Goal: Information Seeking & Learning: Learn about a topic

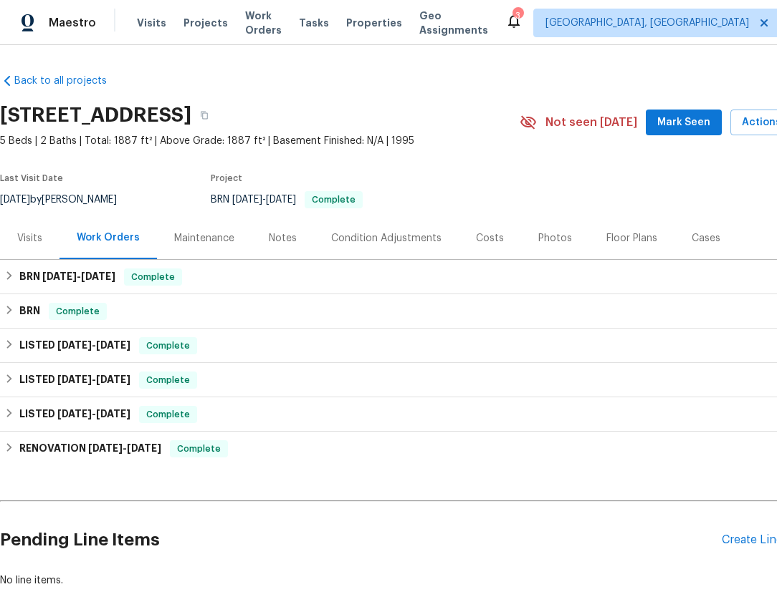
click at [264, 236] on div "Notes" at bounding box center [282, 238] width 62 height 42
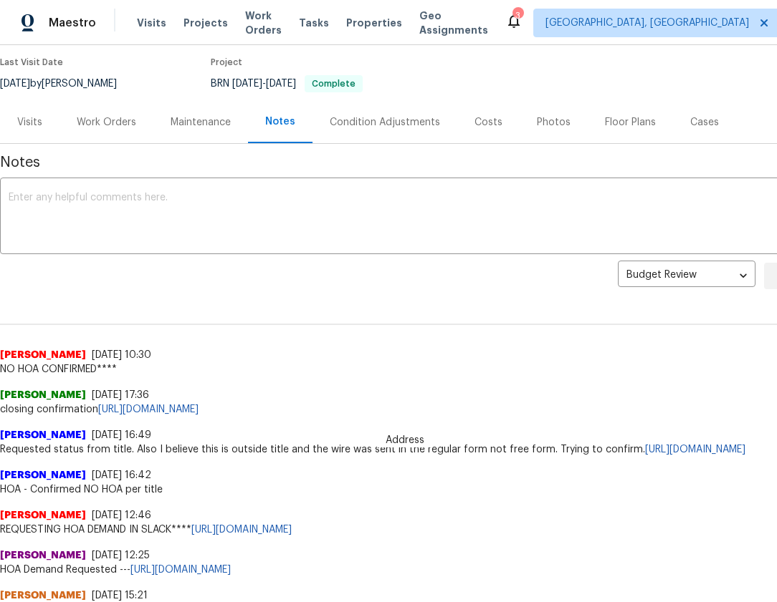
scroll to position [109, 0]
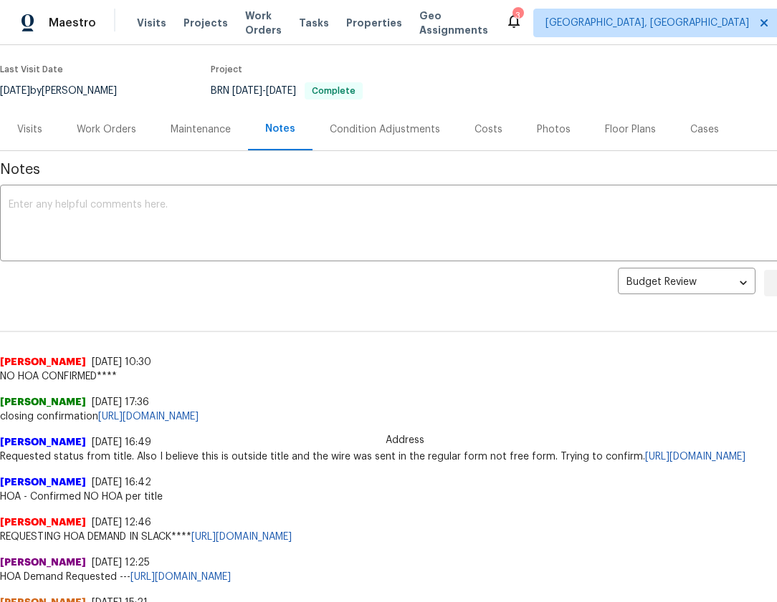
click at [190, 138] on div "Maintenance" at bounding box center [200, 129] width 95 height 42
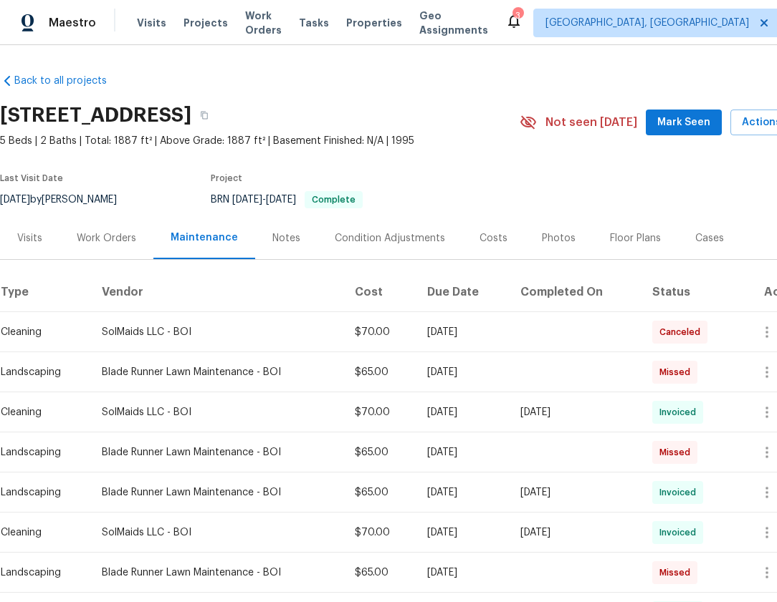
click at [115, 241] on div "Work Orders" at bounding box center [106, 238] width 59 height 14
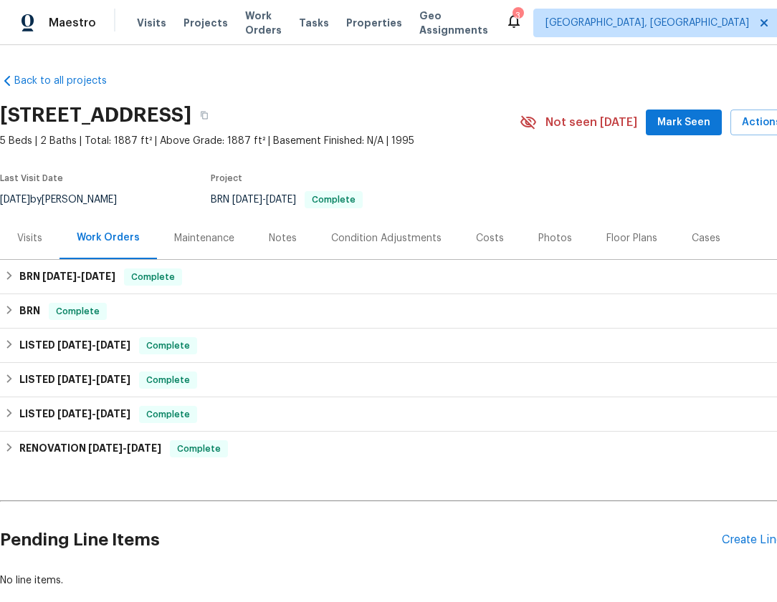
click at [25, 231] on div "Visits" at bounding box center [29, 238] width 25 height 14
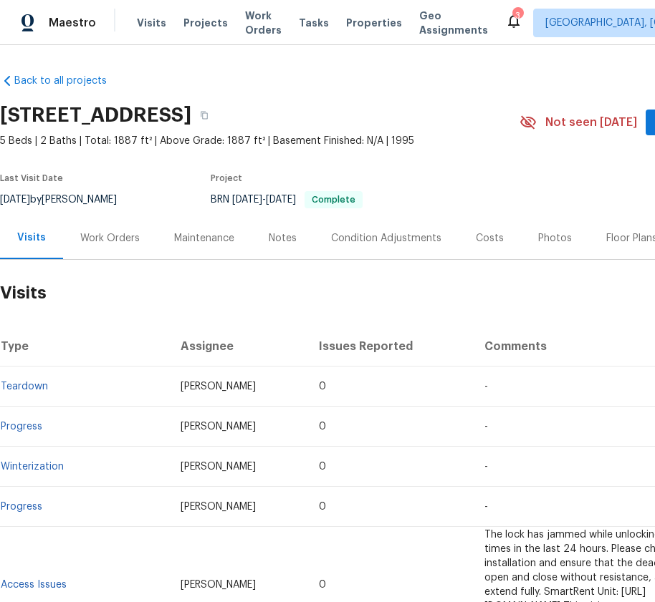
click at [128, 241] on div "Work Orders" at bounding box center [109, 238] width 59 height 14
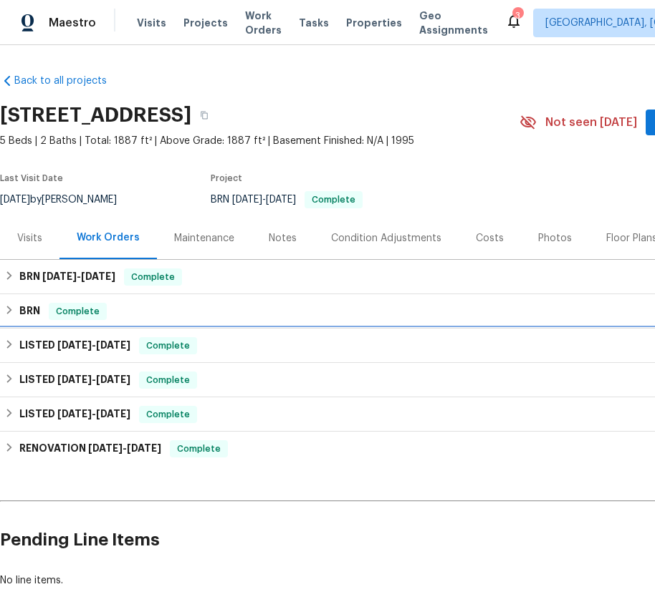
click at [64, 347] on span "[DATE]" at bounding box center [74, 345] width 34 height 10
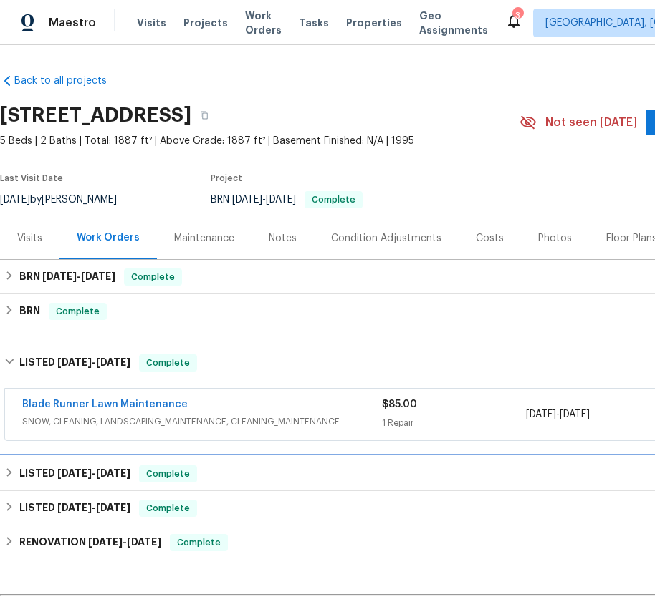
click at [74, 472] on span "[DATE]" at bounding box center [74, 474] width 34 height 10
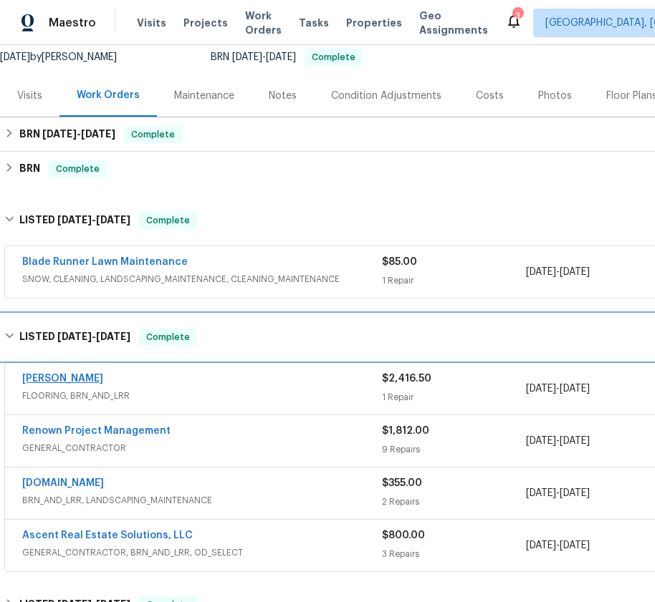
scroll to position [198, 0]
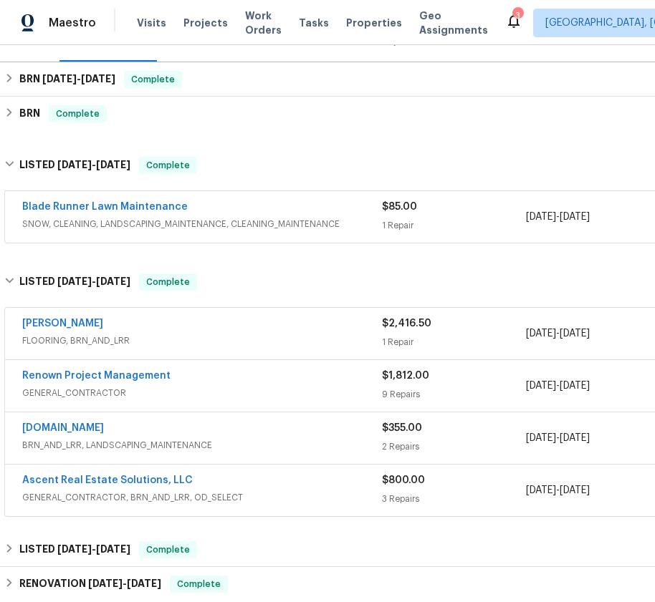
click at [143, 384] on div "Renown Project Management" at bounding box center [202, 377] width 360 height 17
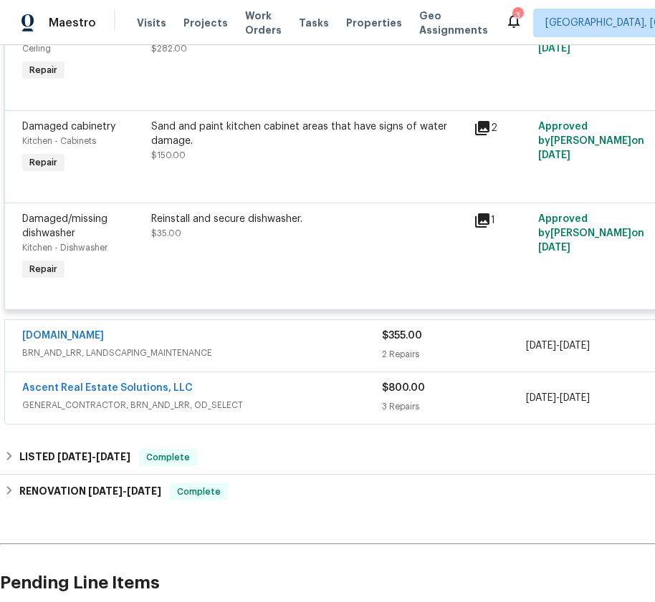
scroll to position [1287, 0]
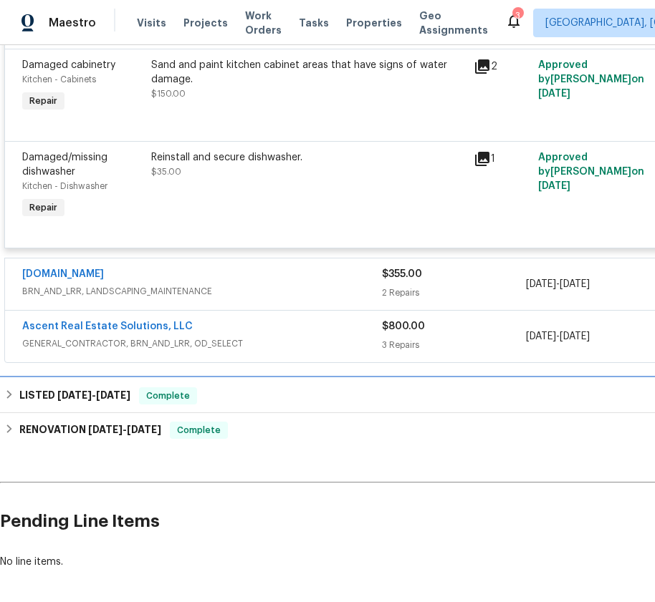
click at [196, 403] on span "Complete" at bounding box center [167, 396] width 55 height 14
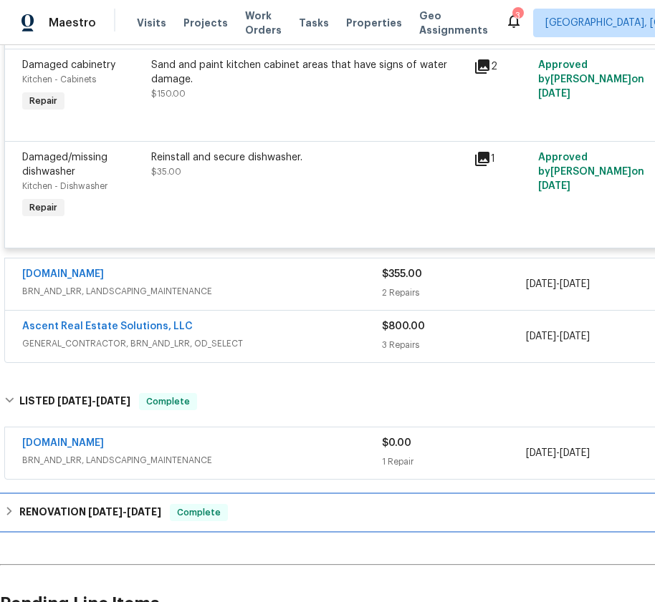
click at [148, 506] on div "RENOVATION [DATE] - [DATE] Complete" at bounding box center [404, 513] width 809 height 34
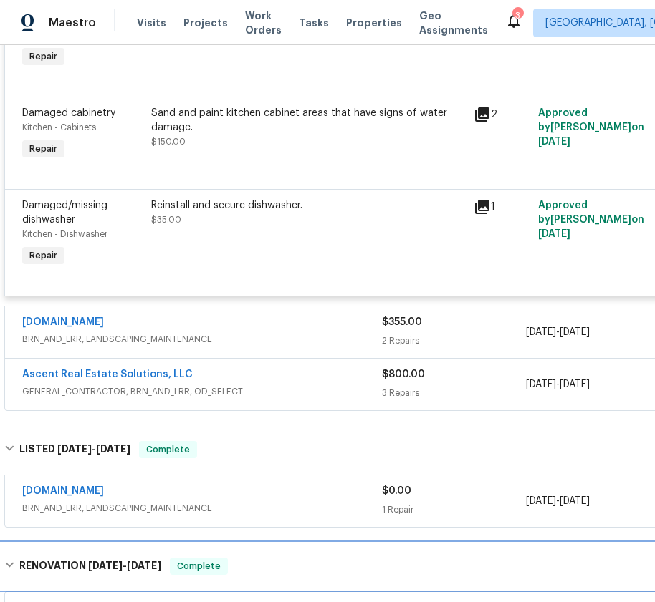
scroll to position [1263, 0]
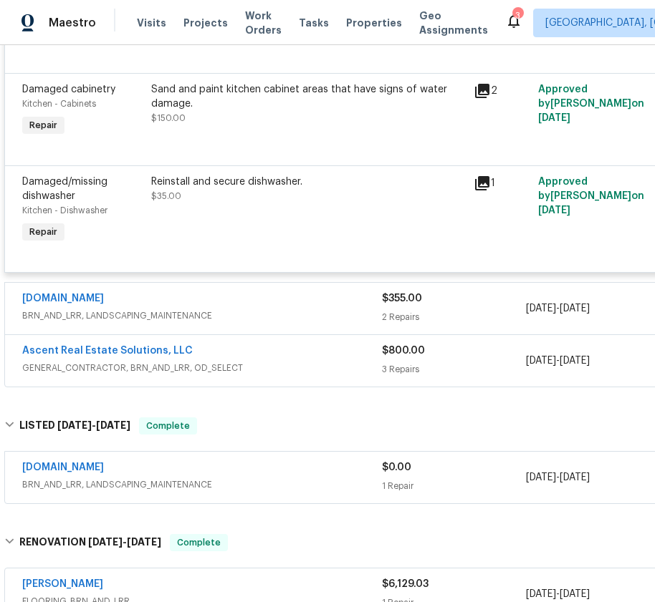
click at [256, 375] on span "GENERAL_CONTRACTOR, BRN_AND_LRR, OD_SELECT" at bounding box center [202, 368] width 360 height 14
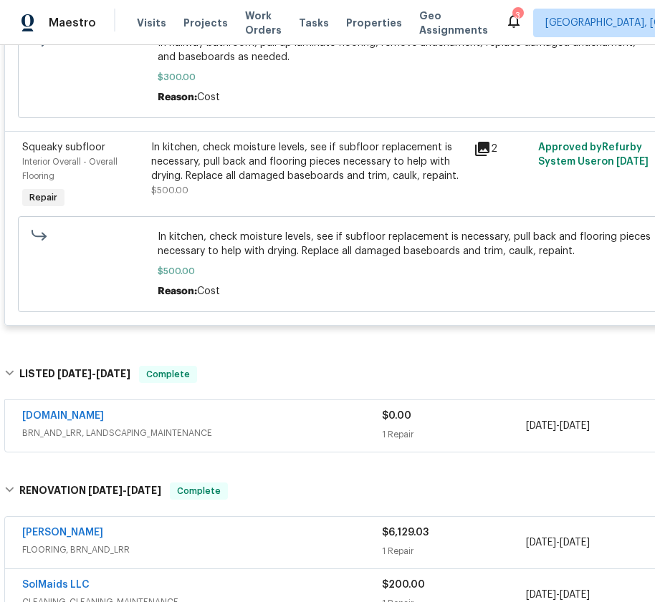
scroll to position [2010, 0]
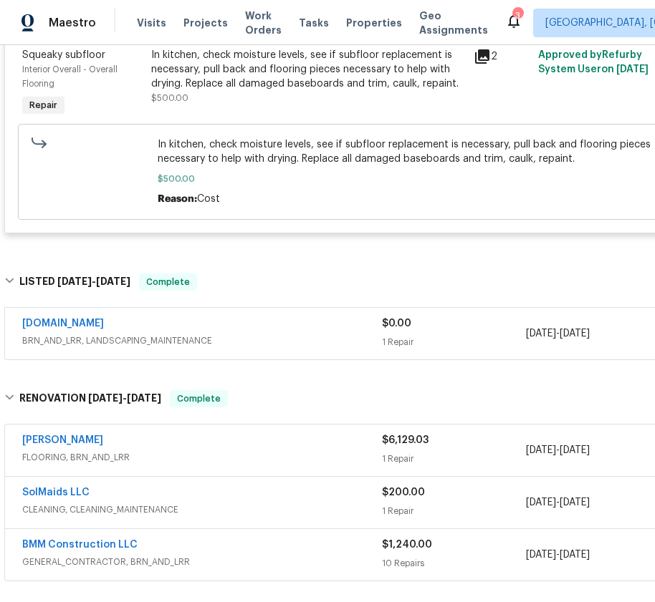
click at [261, 329] on div "[DOMAIN_NAME]" at bounding box center [202, 325] width 360 height 17
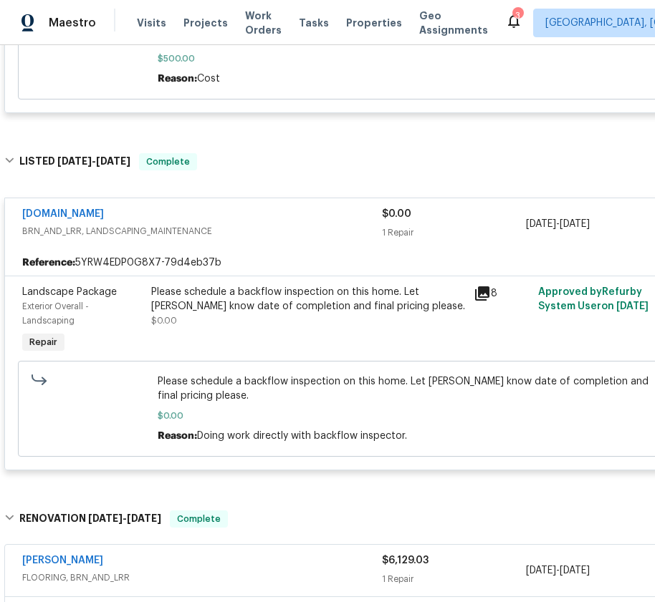
scroll to position [2141, 0]
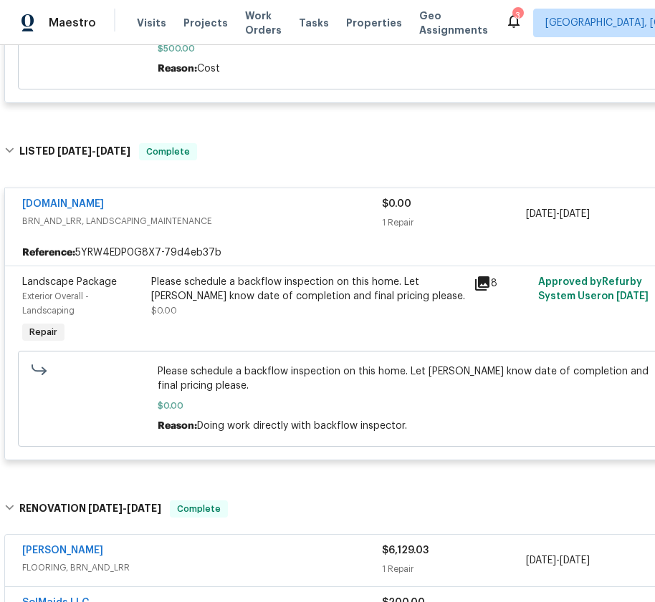
click at [248, 224] on span "BRN_AND_LRR, LANDSCAPING_MAINTENANCE" at bounding box center [202, 221] width 360 height 14
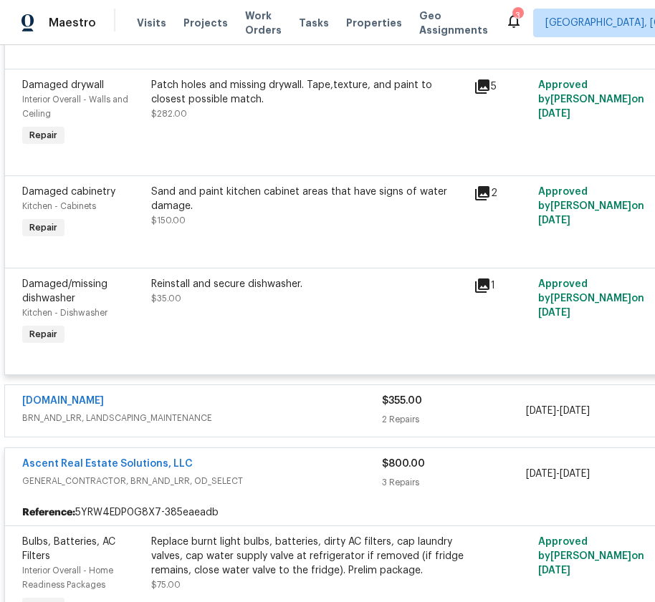
scroll to position [1160, 0]
click at [261, 412] on div "[DOMAIN_NAME]" at bounding box center [202, 403] width 360 height 17
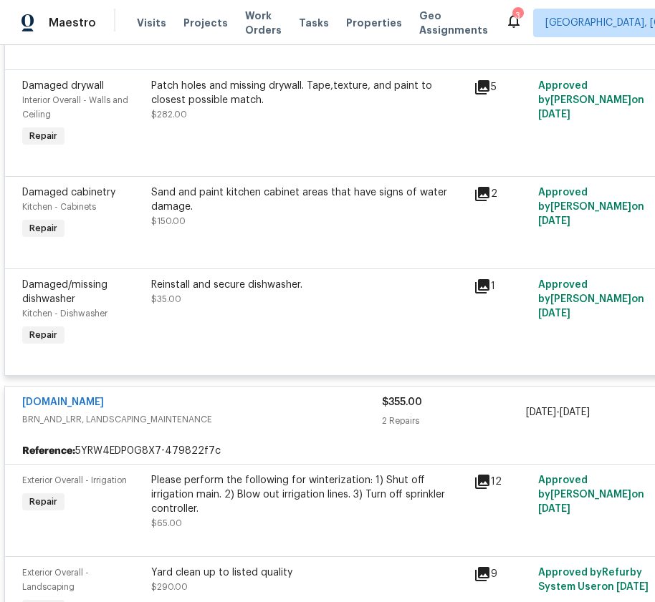
click at [261, 413] on div "[DOMAIN_NAME]" at bounding box center [202, 403] width 360 height 17
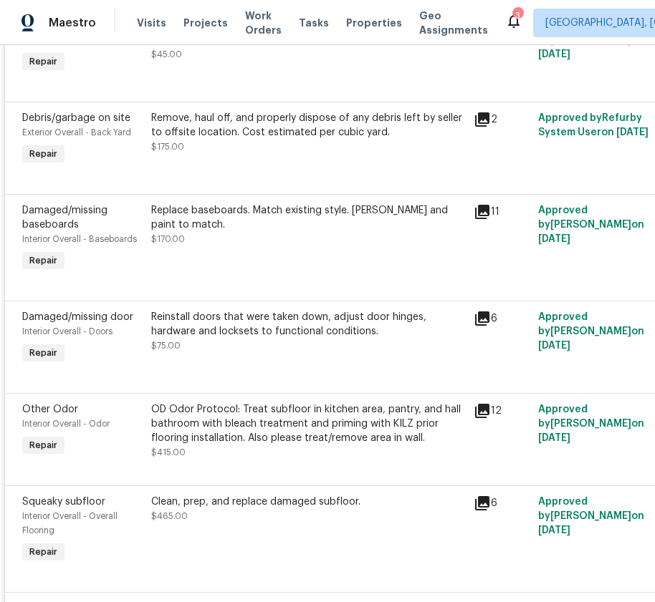
scroll to position [638, 0]
